Goal: Task Accomplishment & Management: Manage account settings

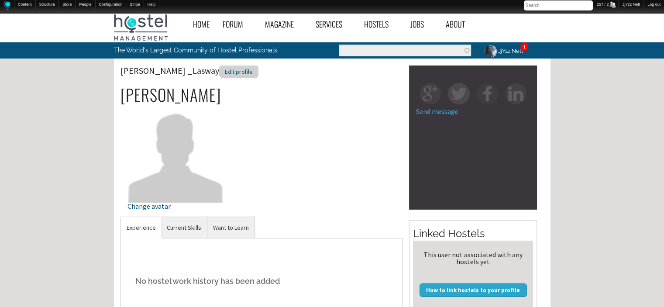
click at [219, 75] on div "Edit profile" at bounding box center [238, 72] width 39 height 13
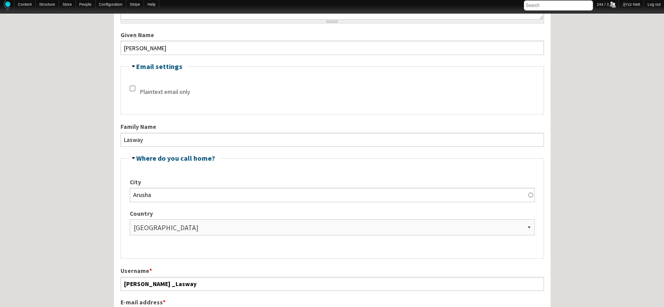
scroll to position [157, 0]
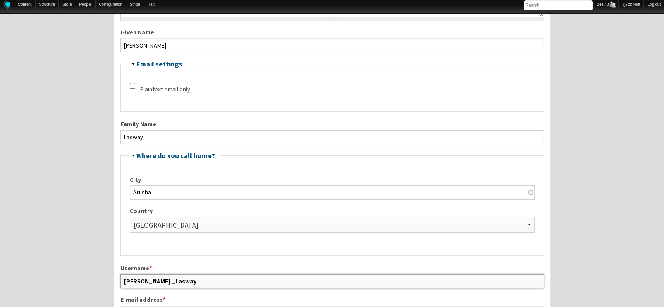
drag, startPoint x: 171, startPoint y: 281, endPoint x: 106, endPoint y: 283, distance: 65.5
